Goal: Task Accomplishment & Management: Use online tool/utility

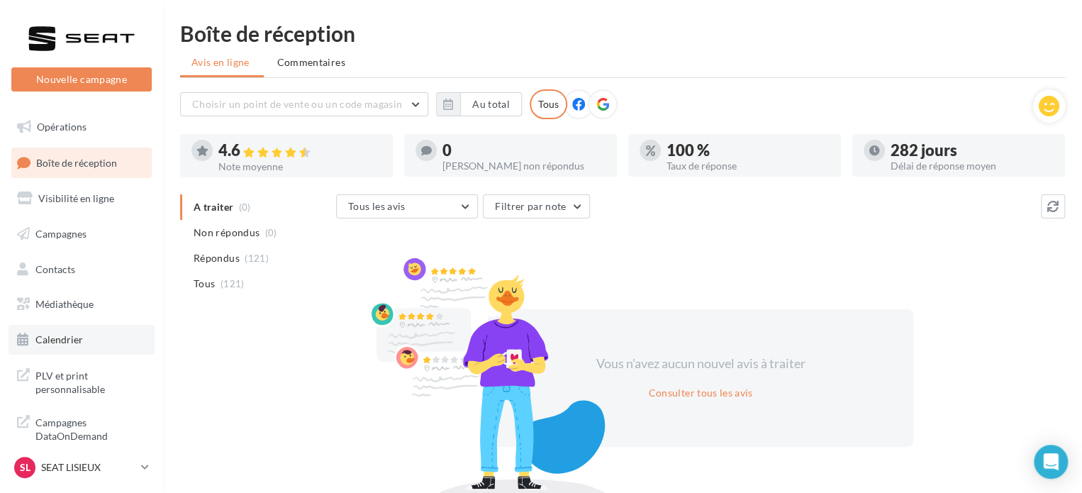
click at [74, 339] on span "Calendrier" at bounding box center [58, 339] width 47 height 12
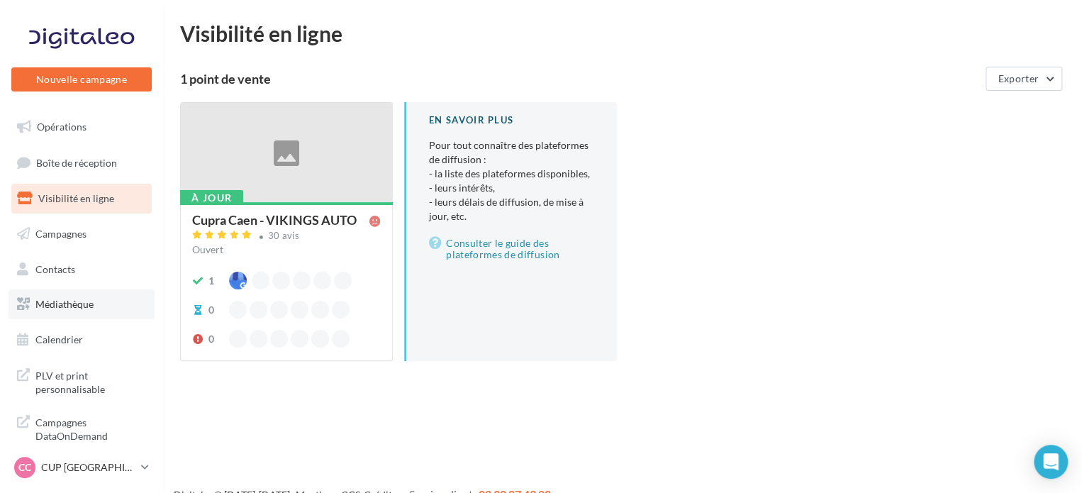
click at [86, 294] on link "Médiathèque" at bounding box center [82, 304] width 146 height 30
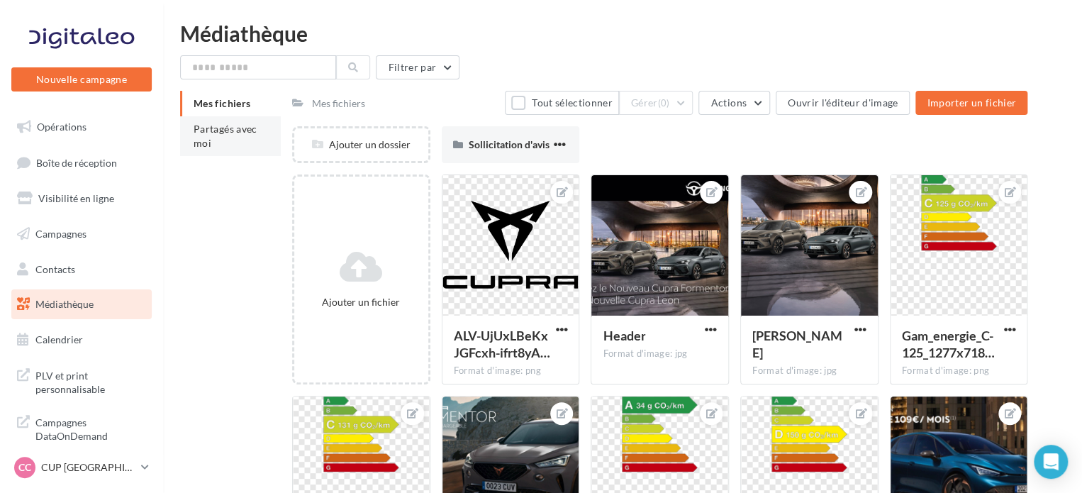
click at [257, 140] on li "Partagés avec moi" at bounding box center [230, 136] width 101 height 40
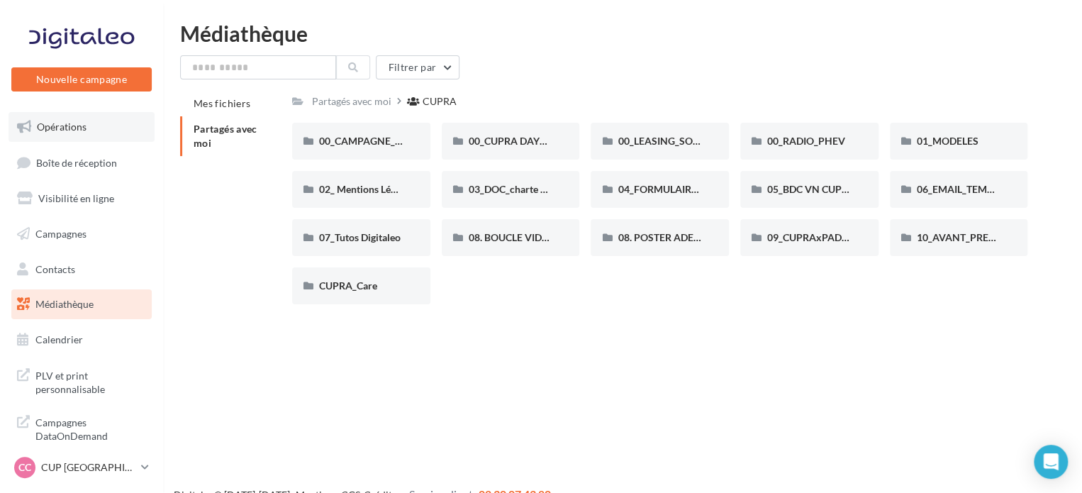
click at [75, 128] on span "Opérations" at bounding box center [62, 126] width 50 height 12
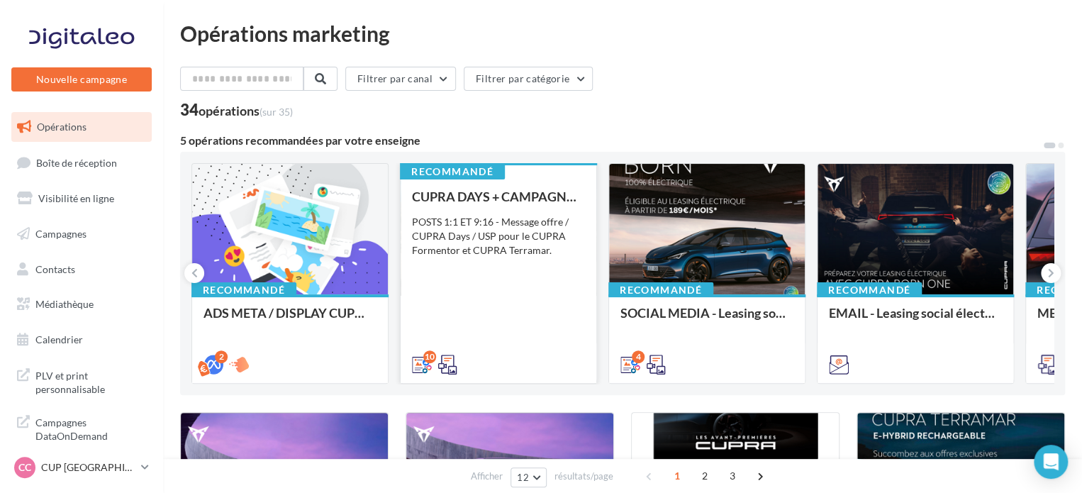
click at [510, 284] on div "CUPRA DAYS + CAMPAGNE SEPT - SOCIAL MEDIA POSTS 1:1 ET 9:16 - Message offre / C…" at bounding box center [498, 279] width 173 height 181
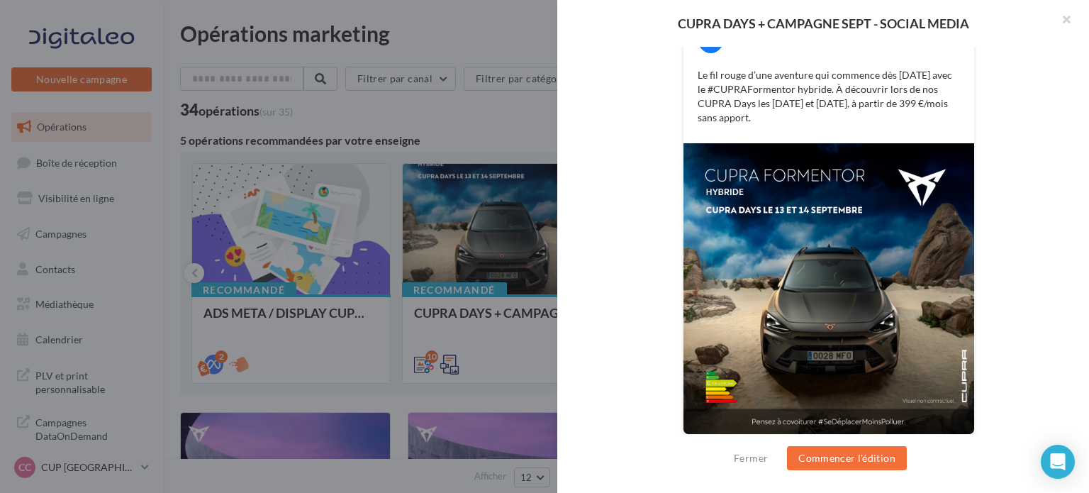
scroll to position [318, 0]
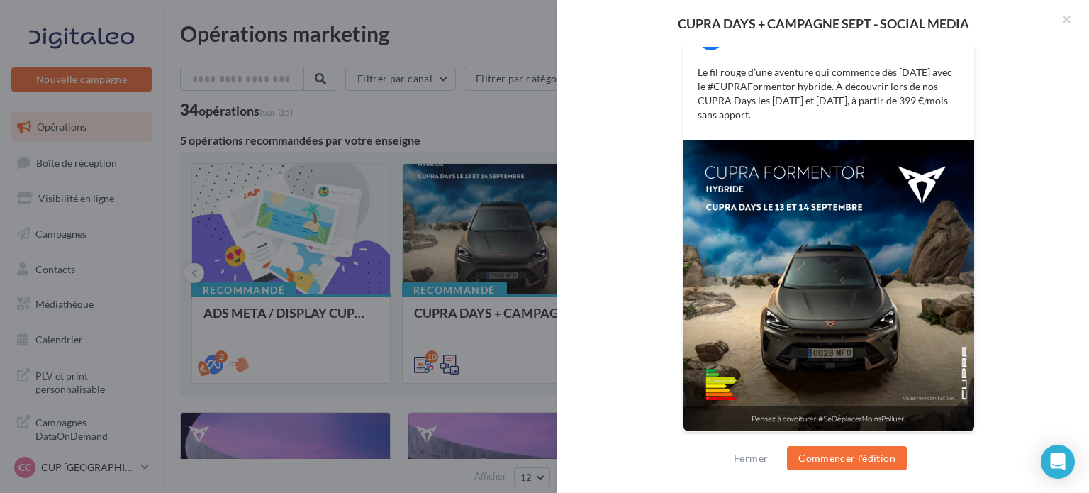
click at [776, 383] on img at bounding box center [828, 285] width 291 height 291
click at [819, 458] on button "Commencer l'édition" at bounding box center [847, 458] width 120 height 24
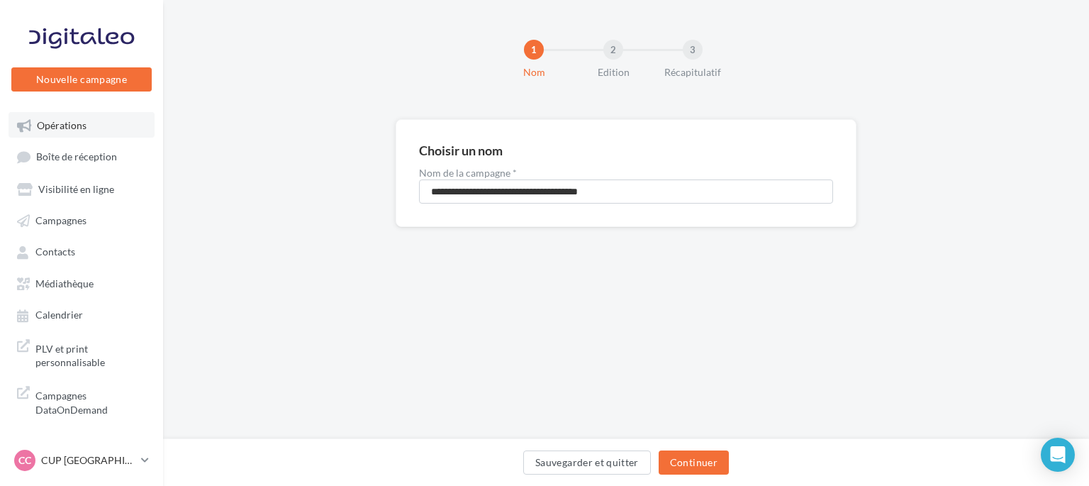
click at [40, 127] on span "Opérations" at bounding box center [62, 125] width 50 height 12
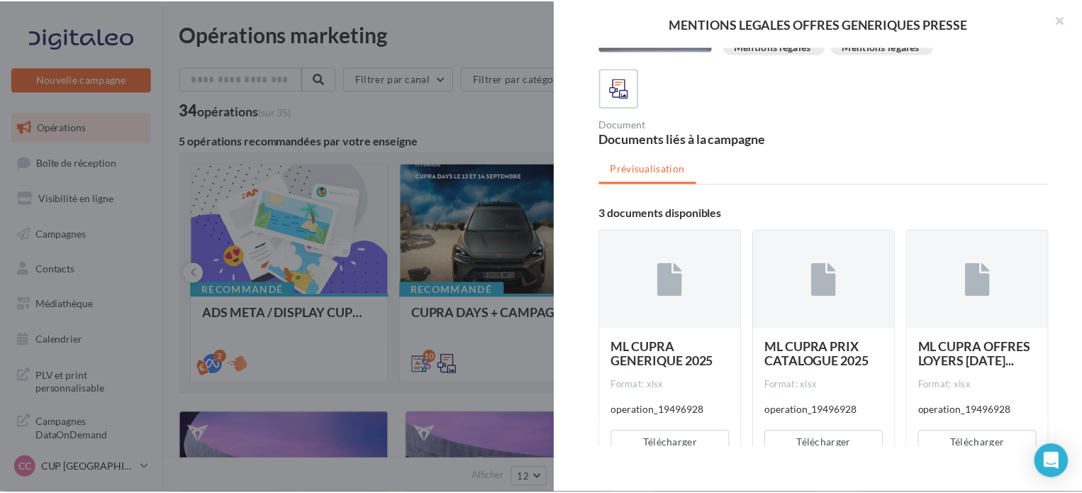
scroll to position [111, 0]
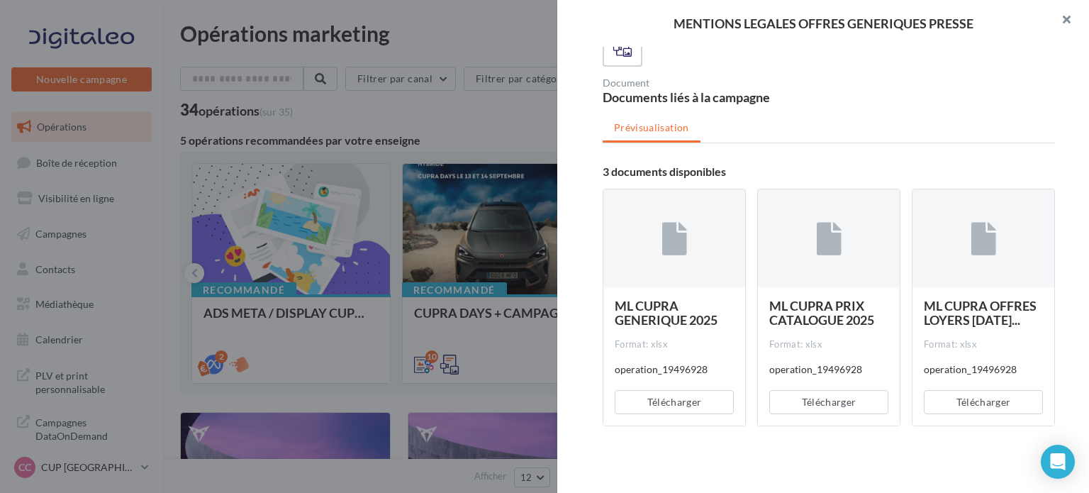
click at [1064, 18] on button "button" at bounding box center [1060, 21] width 57 height 43
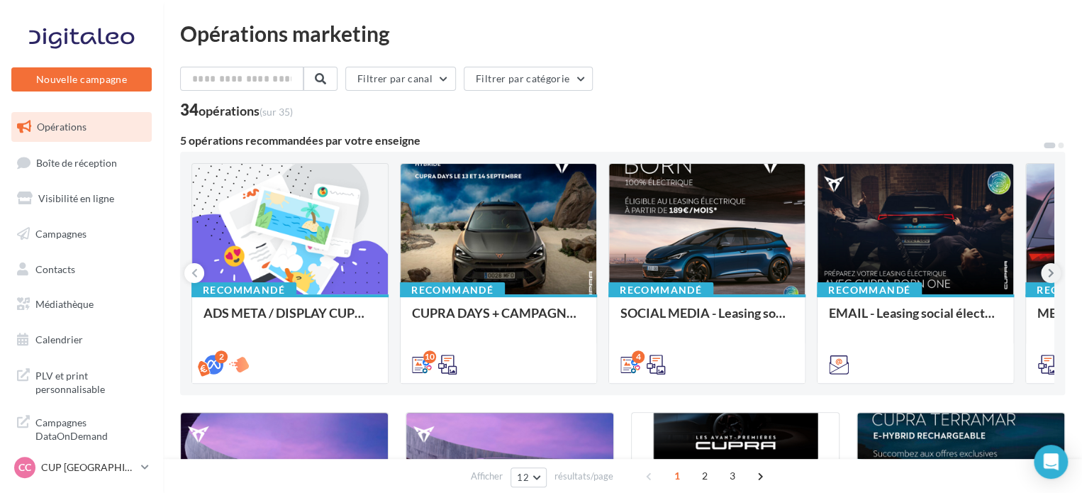
click at [1045, 276] on button at bounding box center [1050, 273] width 20 height 20
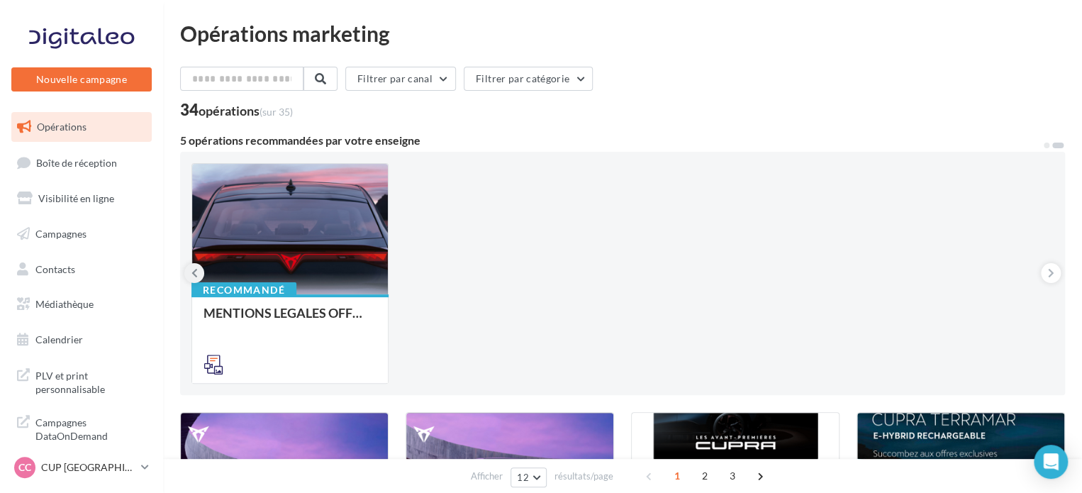
click at [195, 276] on icon at bounding box center [194, 273] width 6 height 14
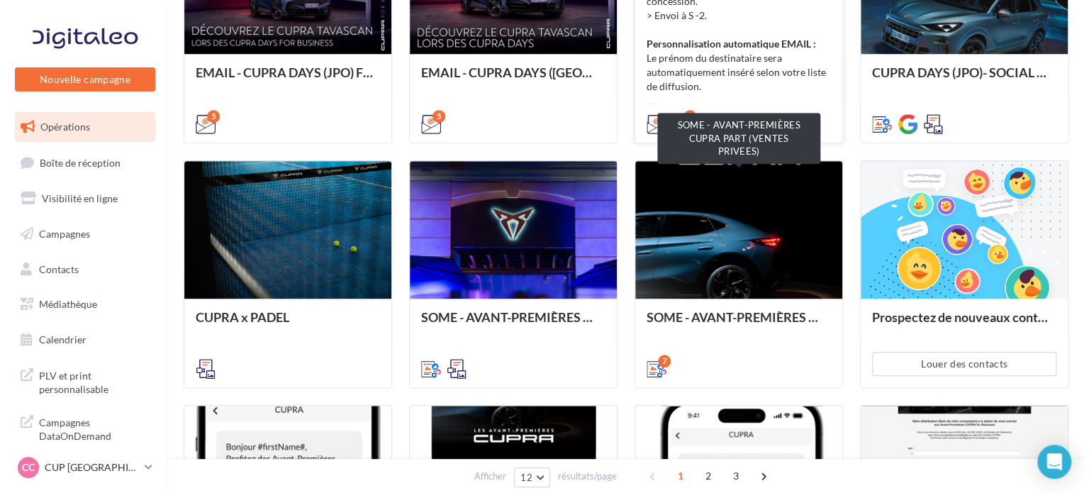
scroll to position [71, 0]
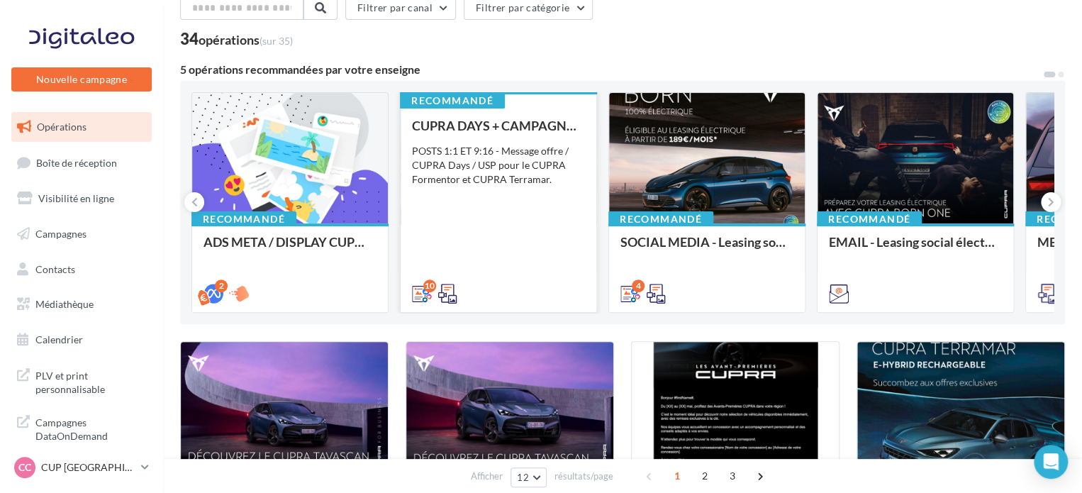
click at [534, 198] on div "CUPRA DAYS + CAMPAGNE SEPT - SOCIAL MEDIA POSTS 1:1 ET 9:16 - Message offre / C…" at bounding box center [498, 208] width 173 height 181
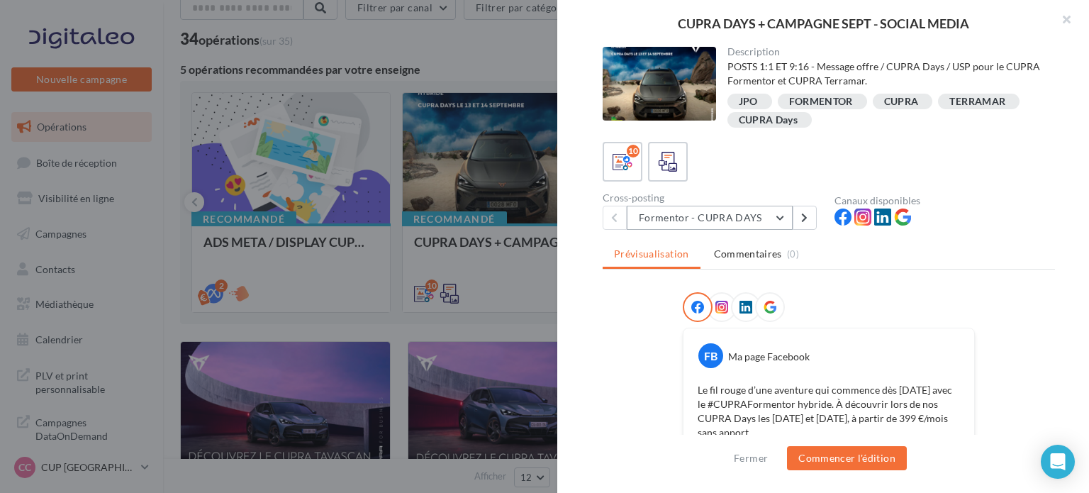
click at [766, 220] on button "Formentor - CUPRA DAYS" at bounding box center [710, 218] width 166 height 24
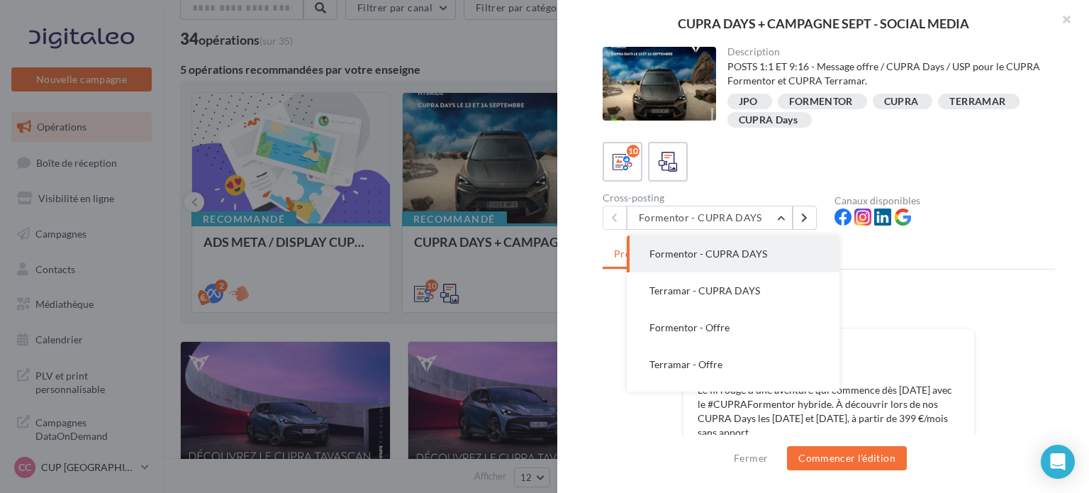
click at [749, 249] on span "Formentor - CUPRA DAYS" at bounding box center [708, 253] width 118 height 12
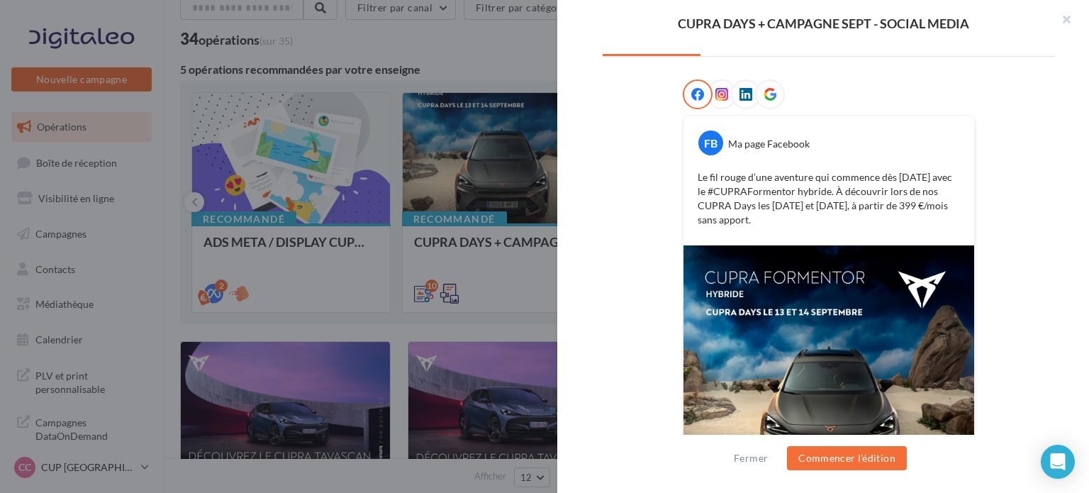
scroll to position [0, 0]
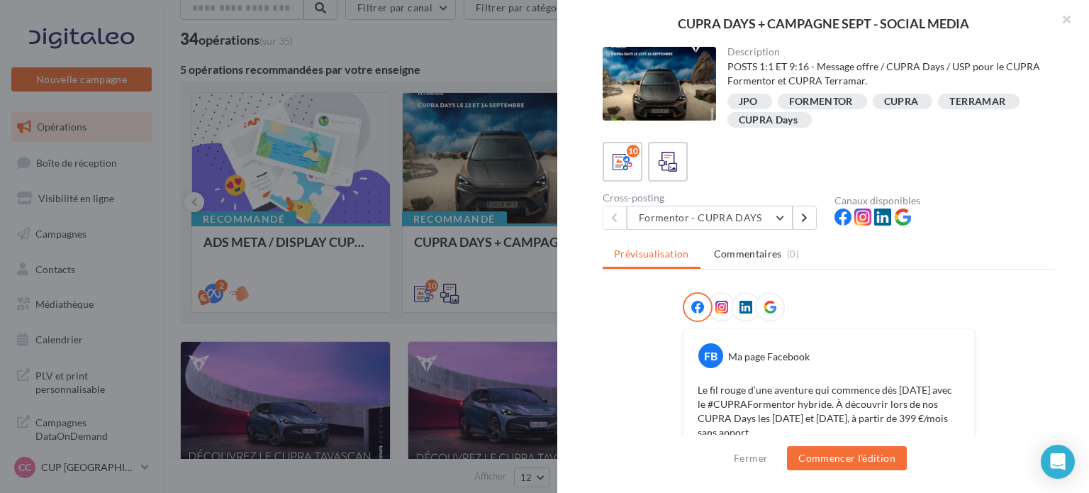
click at [825, 99] on div "FORMENTOR" at bounding box center [821, 101] width 64 height 11
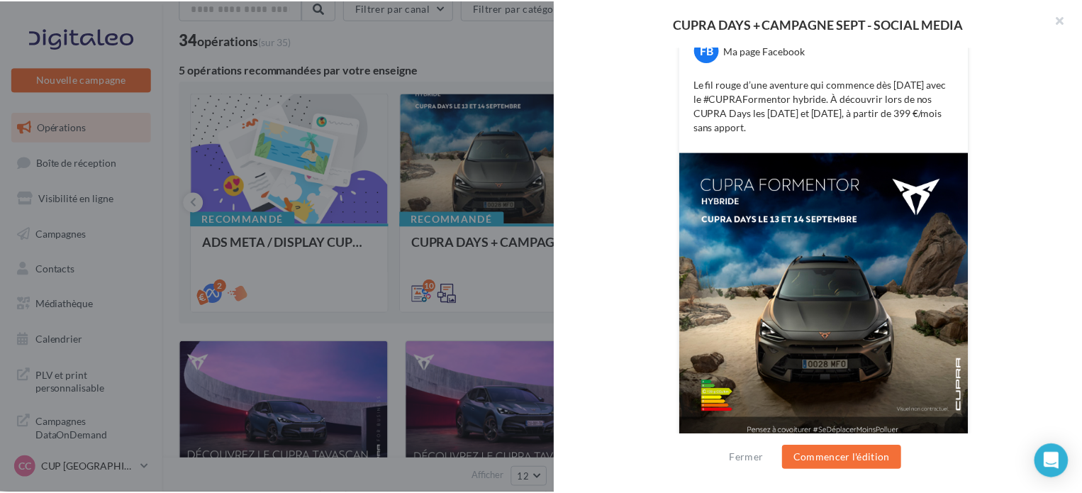
scroll to position [318, 0]
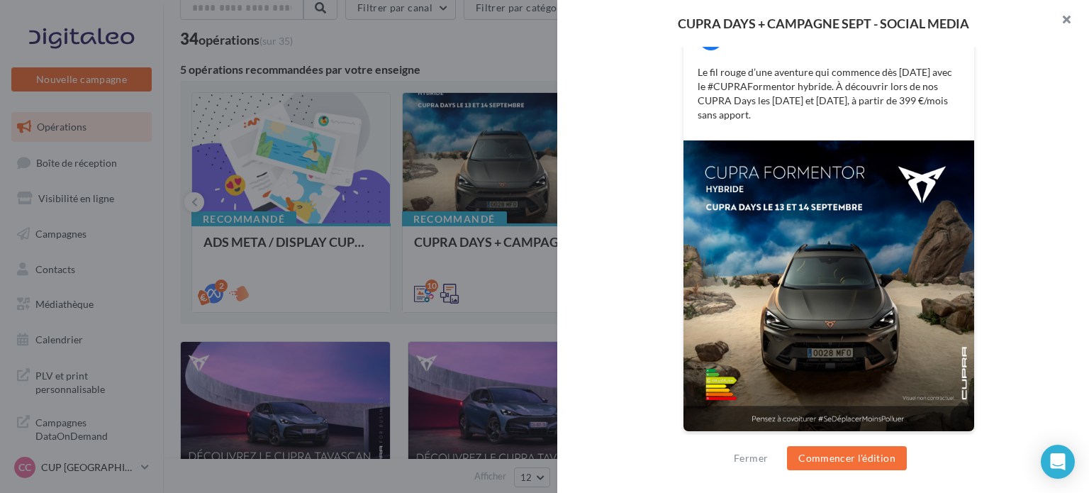
click at [1063, 24] on button "button" at bounding box center [1060, 21] width 57 height 43
